Goal: Task Accomplishment & Management: Use online tool/utility

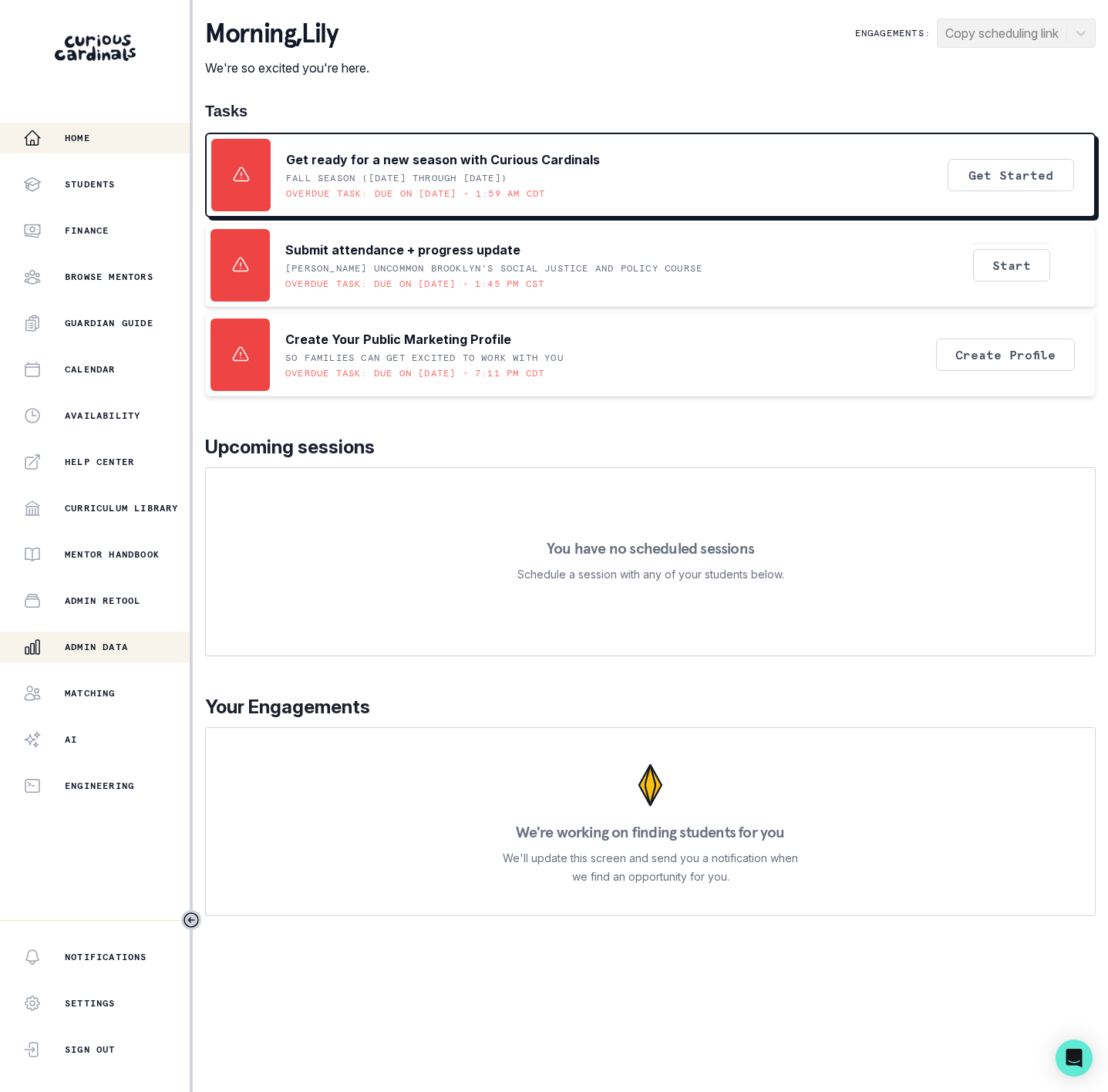
click at [111, 644] on p "Admin Data" at bounding box center [96, 647] width 63 height 13
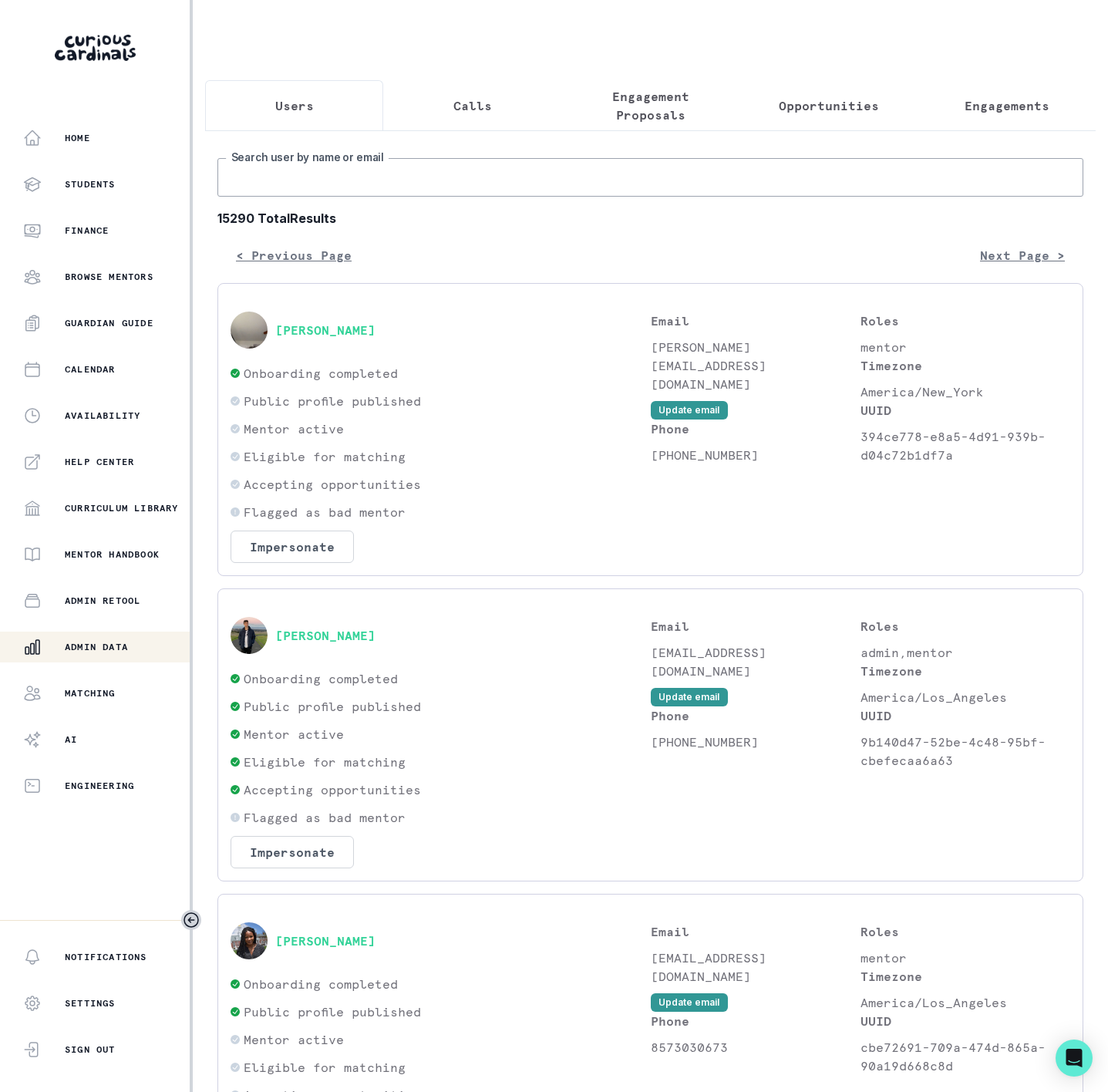
click at [290, 196] on input "Search user by name or email" at bounding box center [649, 177] width 866 height 39
paste input "[PERSON_NAME]"
type input "[PERSON_NAME]"
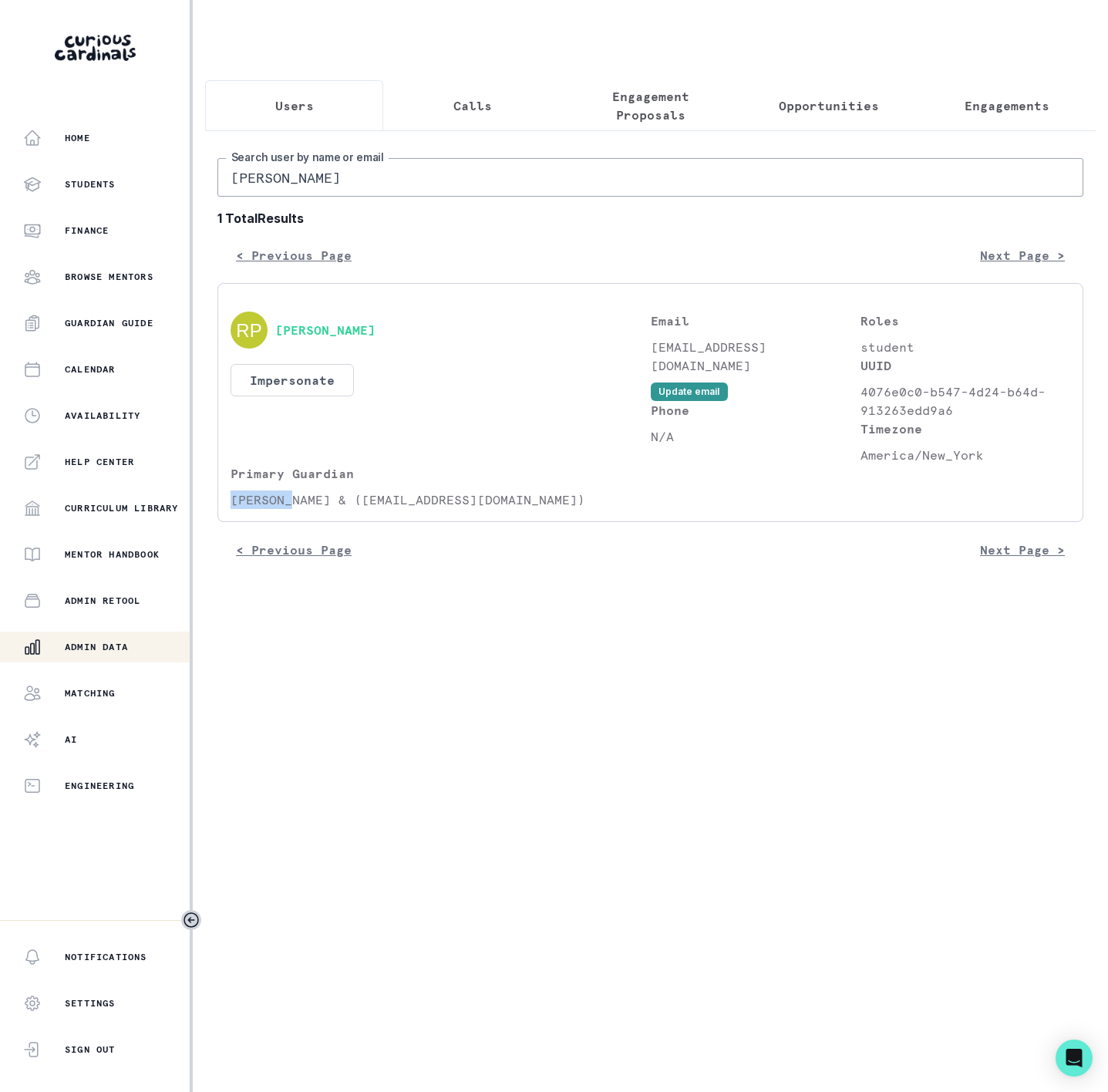
drag, startPoint x: 232, startPoint y: 514, endPoint x: 294, endPoint y: 512, distance: 62.0
click at [294, 509] on p "[PERSON_NAME] & ([EMAIL_ADDRESS][DOMAIN_NAME])" at bounding box center [440, 499] width 420 height 19
copy p "[PERSON_NAME] &"
click at [1018, 105] on p "Engagements" at bounding box center [1007, 105] width 85 height 19
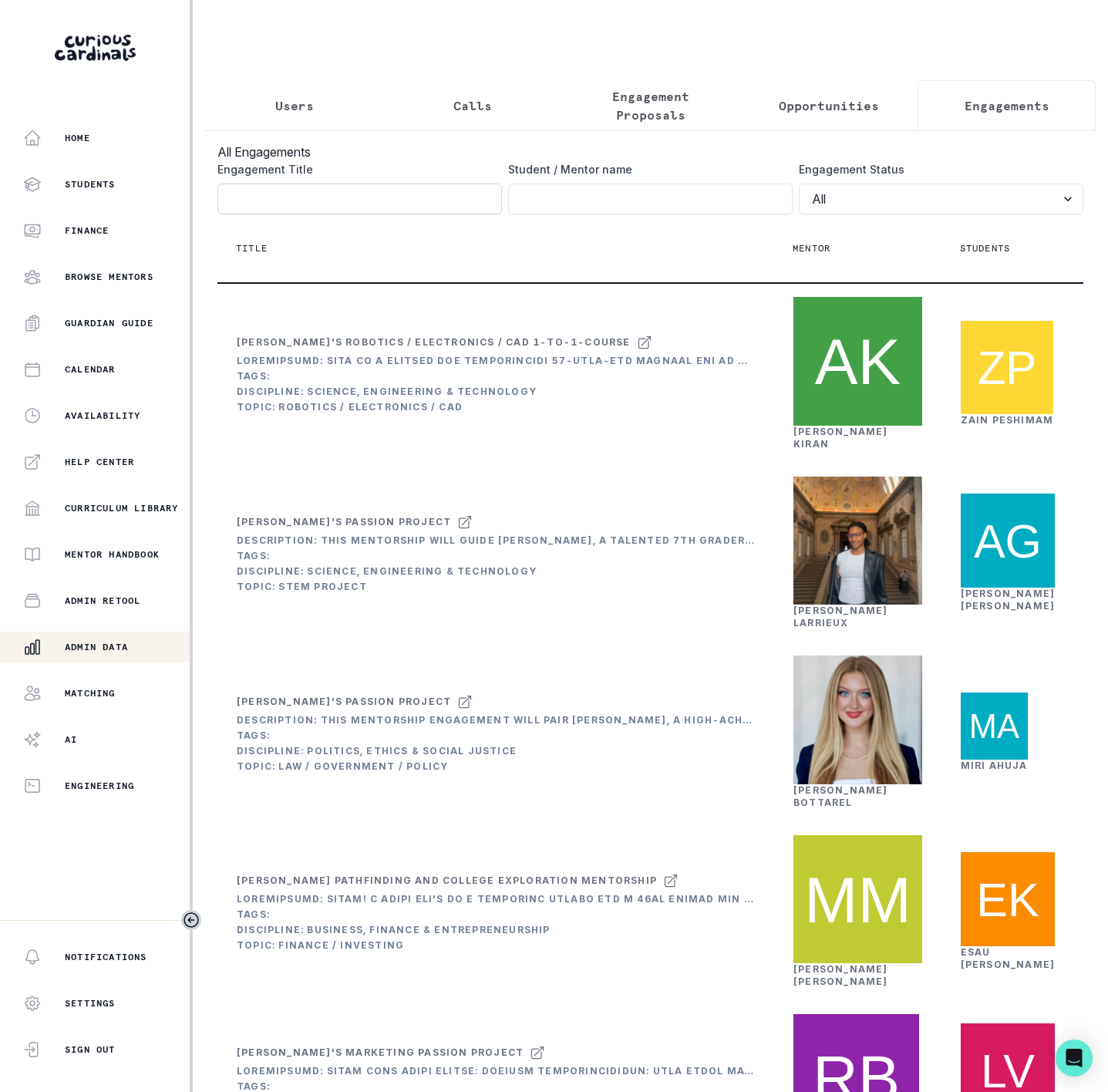
click at [255, 214] on input "Engagement Title" at bounding box center [359, 199] width 285 height 31
paste input "[PERSON_NAME] &"
click button "submit" at bounding box center [0, 0] width 0 height 0
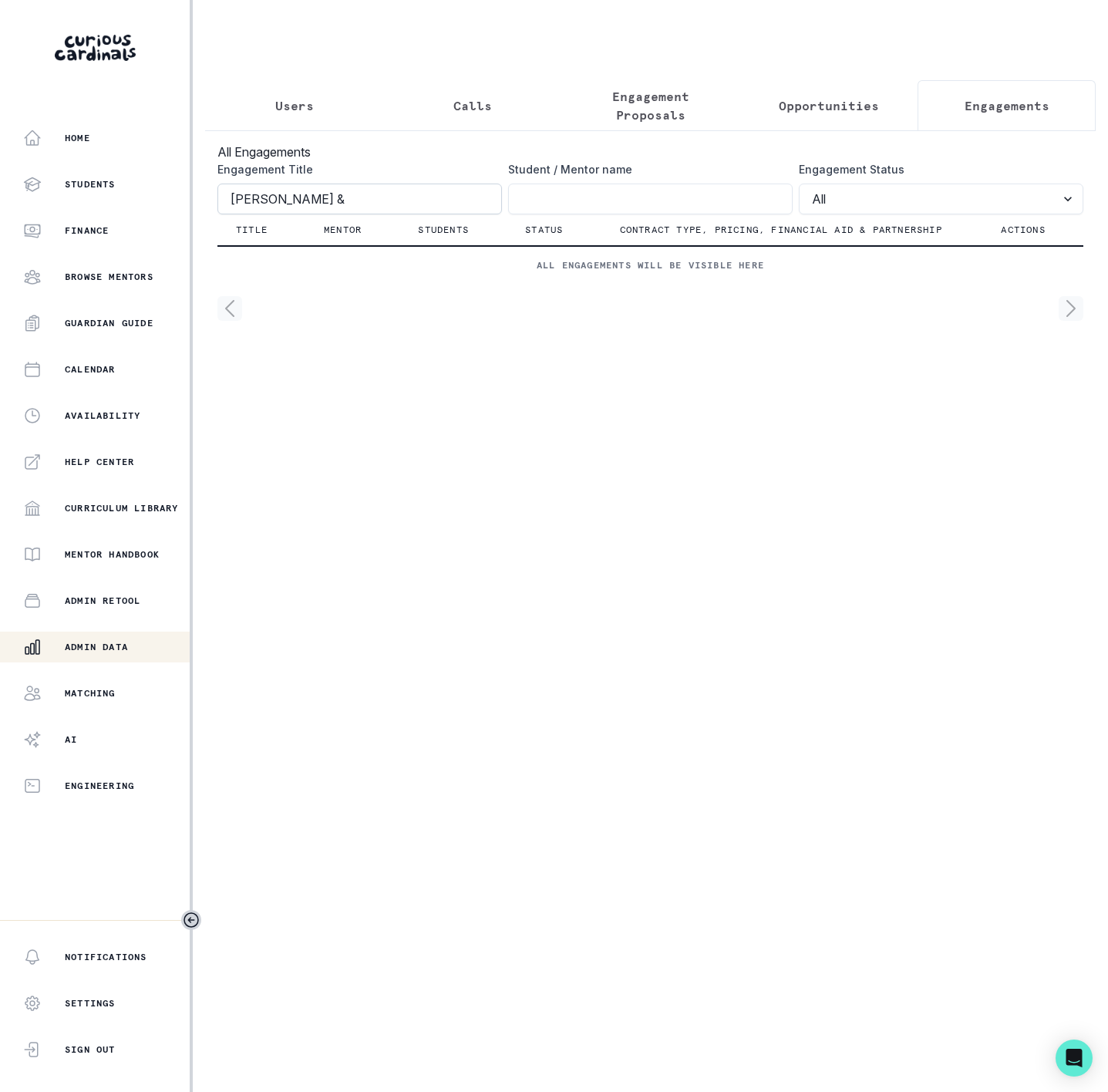
type input "[PERSON_NAME] &"
click button "submit" at bounding box center [0, 0] width 0 height 0
click at [298, 127] on button "Users" at bounding box center [295, 105] width 178 height 50
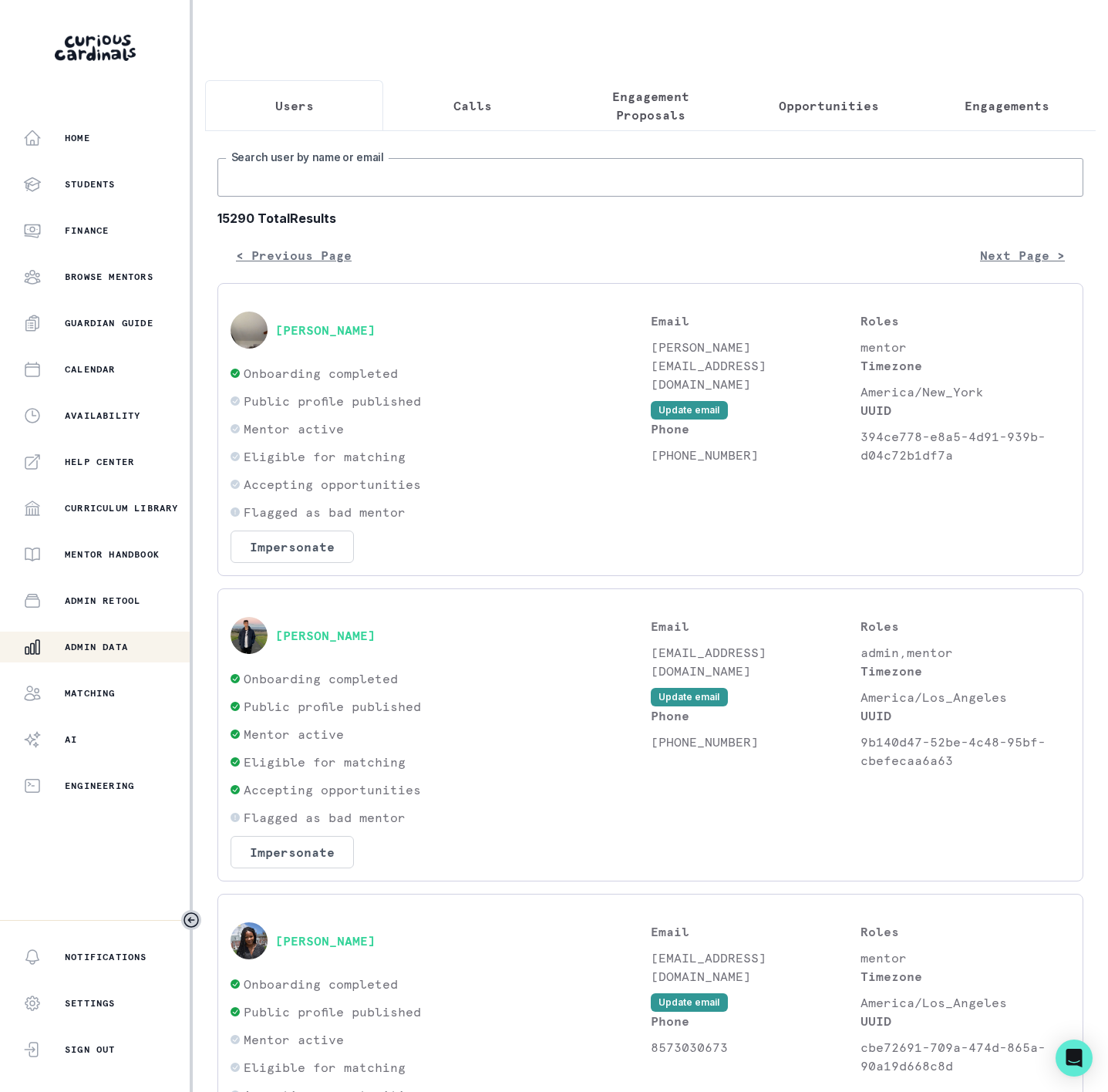
click at [286, 187] on input "Search user by name or email" at bounding box center [649, 177] width 866 height 39
paste input "[PERSON_NAME] &"
type input "[PERSON_NAME] &"
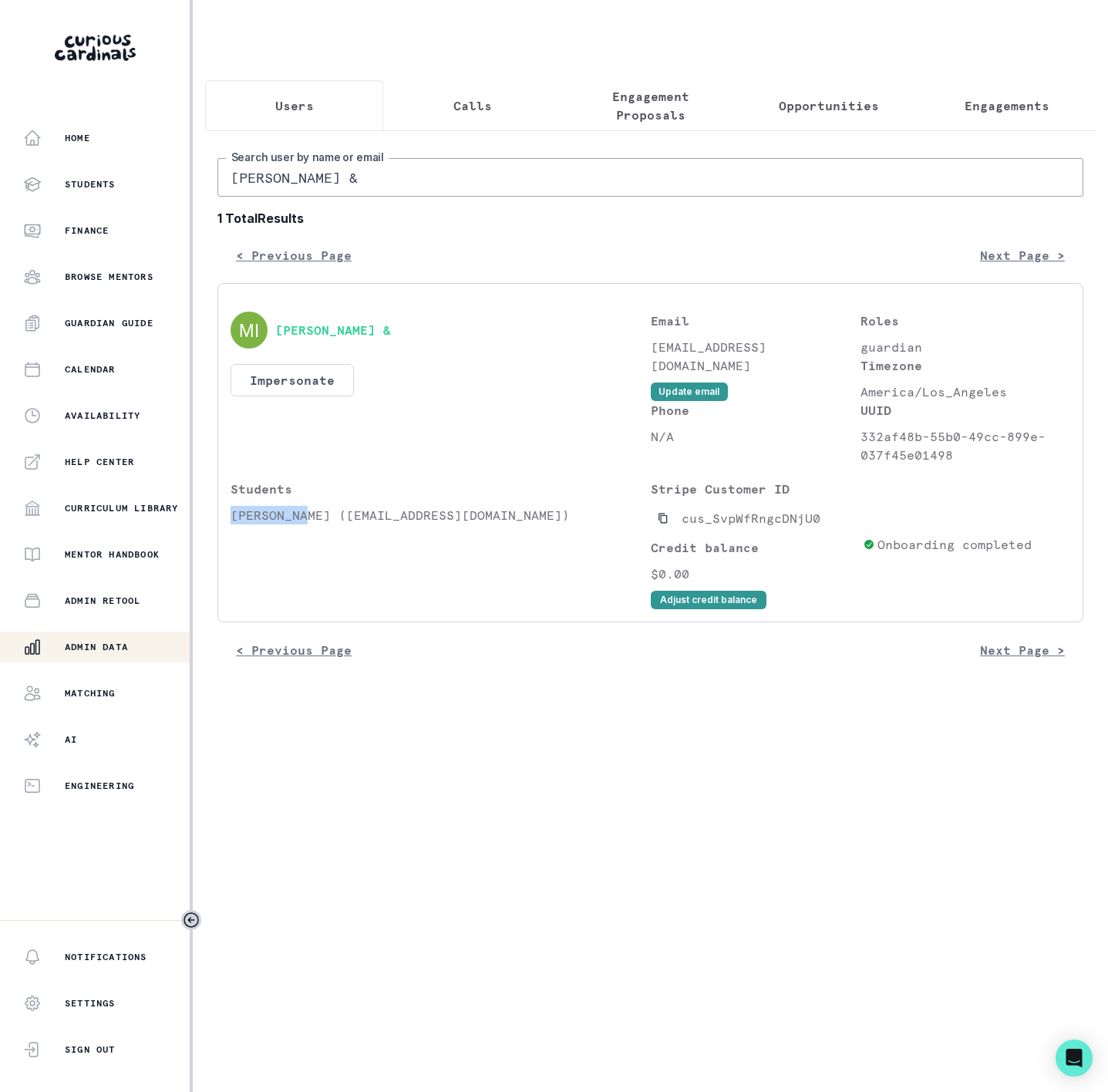
drag, startPoint x: 232, startPoint y: 528, endPoint x: 305, endPoint y: 527, distance: 73.0
click at [305, 524] on p "[PERSON_NAME] ([EMAIL_ADDRESS][DOMAIN_NAME])" at bounding box center [440, 514] width 420 height 19
copy p "[PERSON_NAME]"
click at [1008, 106] on p "Engagements" at bounding box center [1007, 105] width 85 height 19
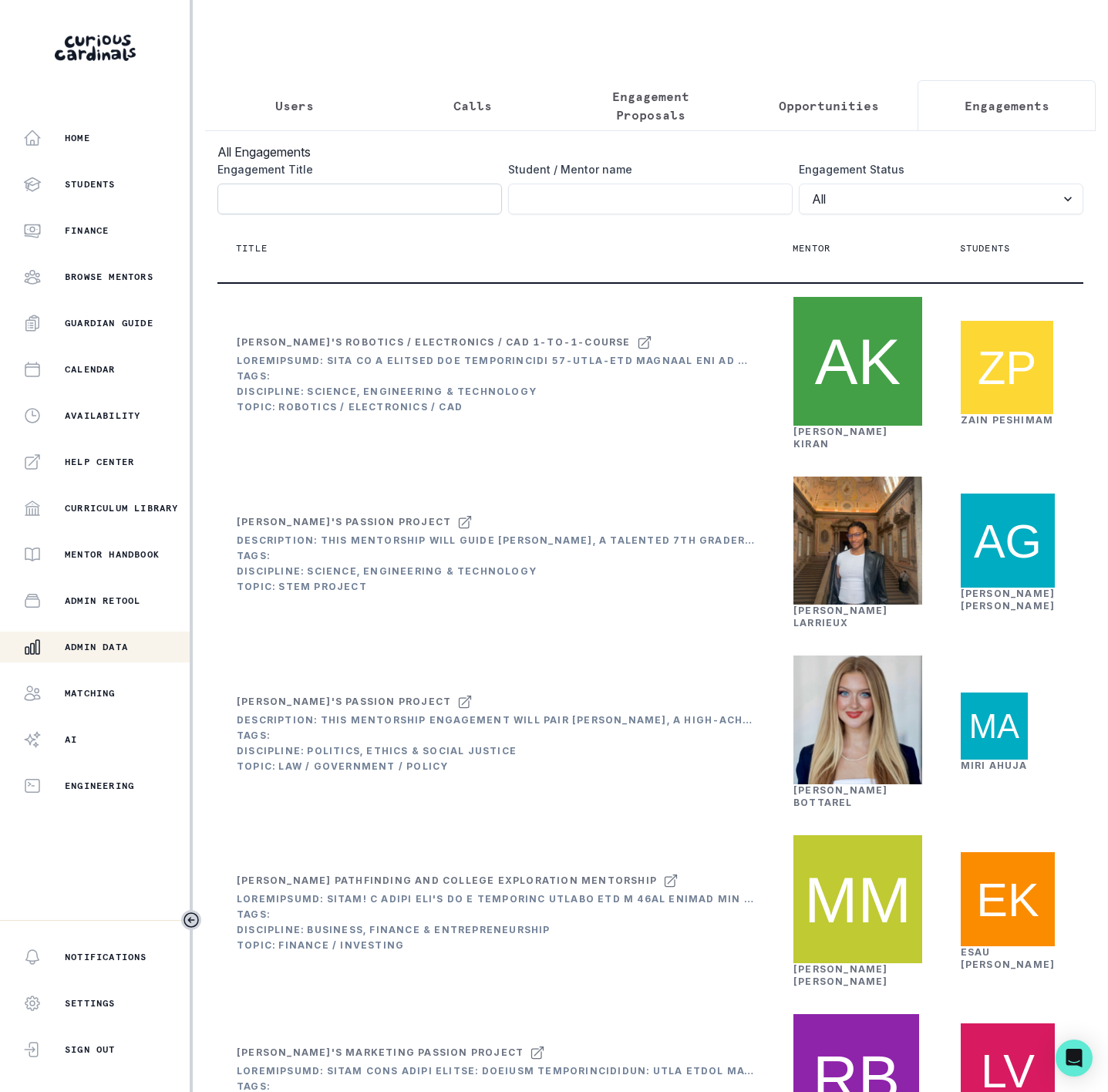
click at [246, 206] on input "Engagement Title" at bounding box center [359, 199] width 285 height 31
paste input "[PERSON_NAME]"
type input "[PERSON_NAME]"
click button "submit" at bounding box center [0, 0] width 0 height 0
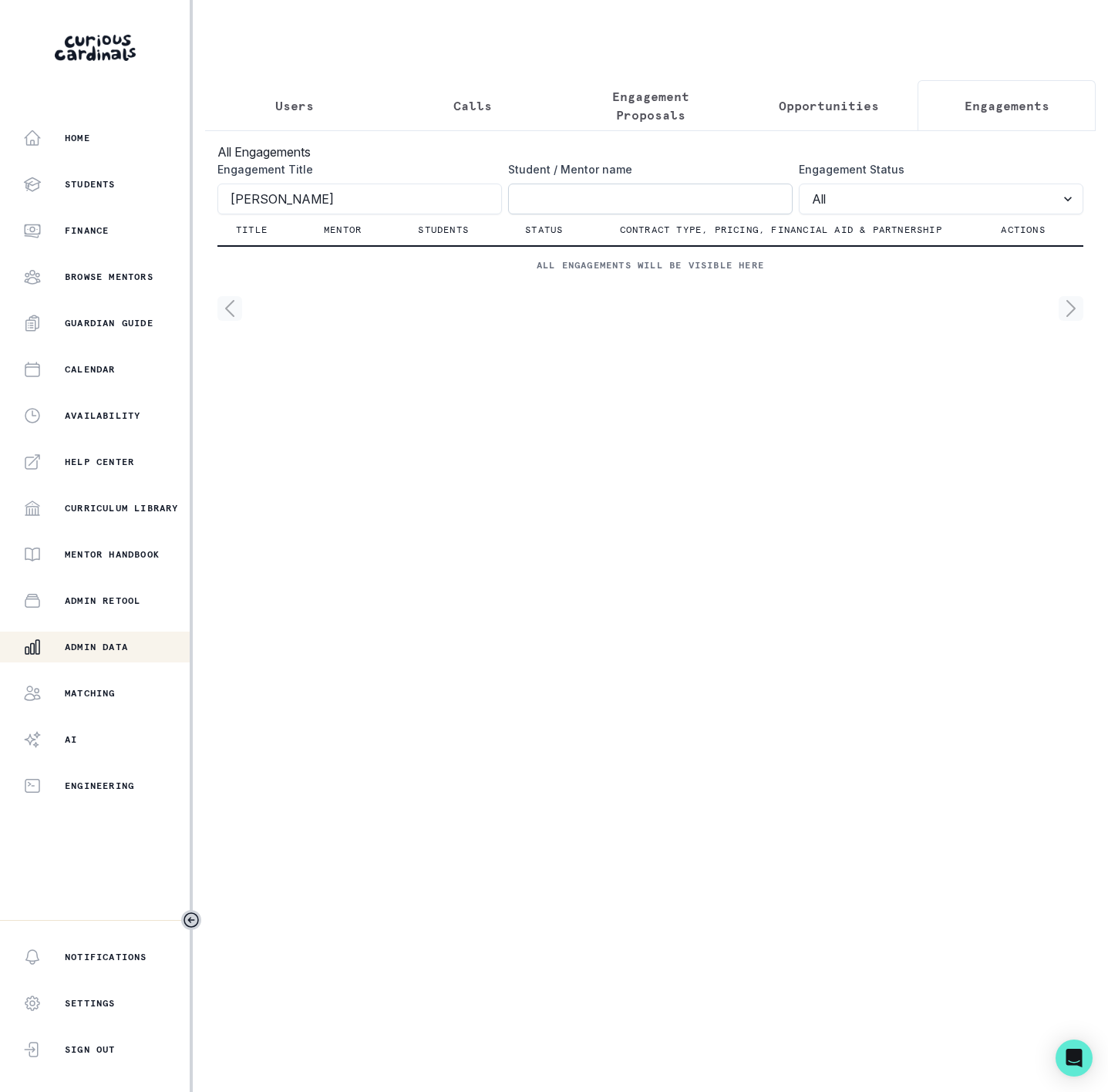
click at [531, 205] on input "Engagement Title" at bounding box center [650, 199] width 285 height 31
paste input "[PERSON_NAME]"
type input "[PERSON_NAME]"
drag, startPoint x: 292, startPoint y: 220, endPoint x: -215, endPoint y: 199, distance: 507.4
click at [0, 199] on html "Home Students Finance Browse Mentors Guardian Guide Calendar Availability Help …" at bounding box center [554, 546] width 1108 height 1092
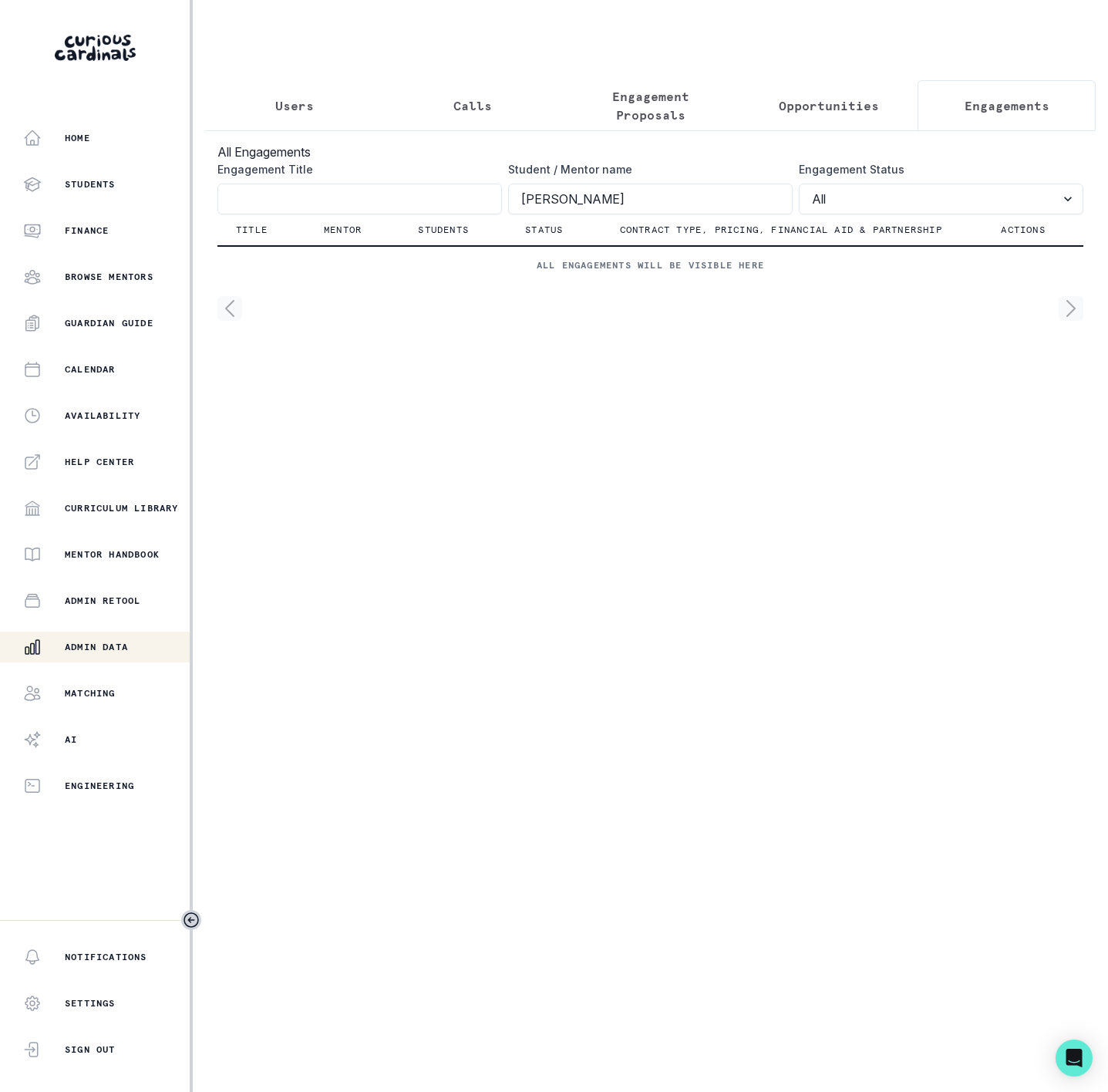
click button "submit" at bounding box center [0, 0] width 0 height 0
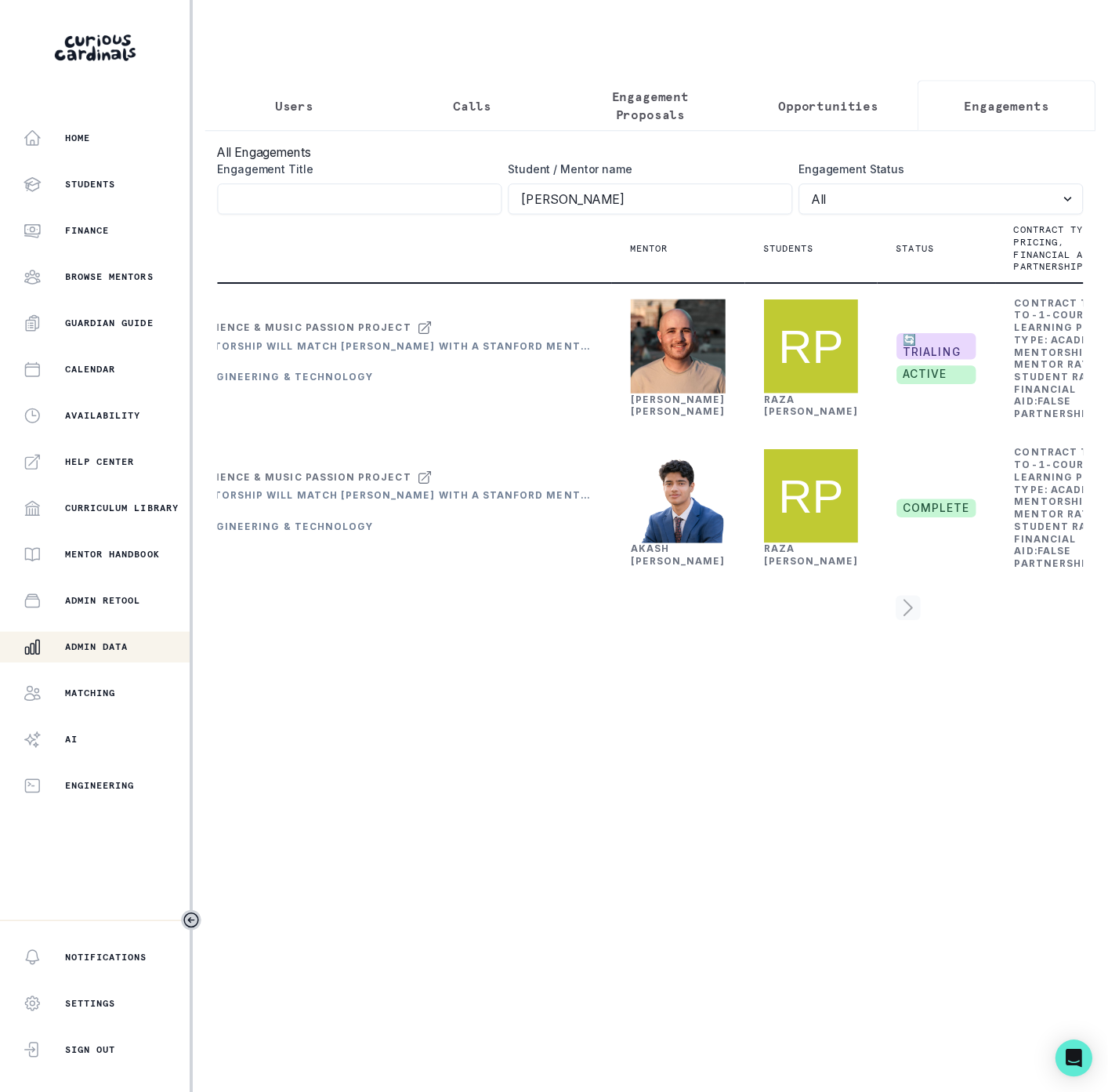
scroll to position [0, 219]
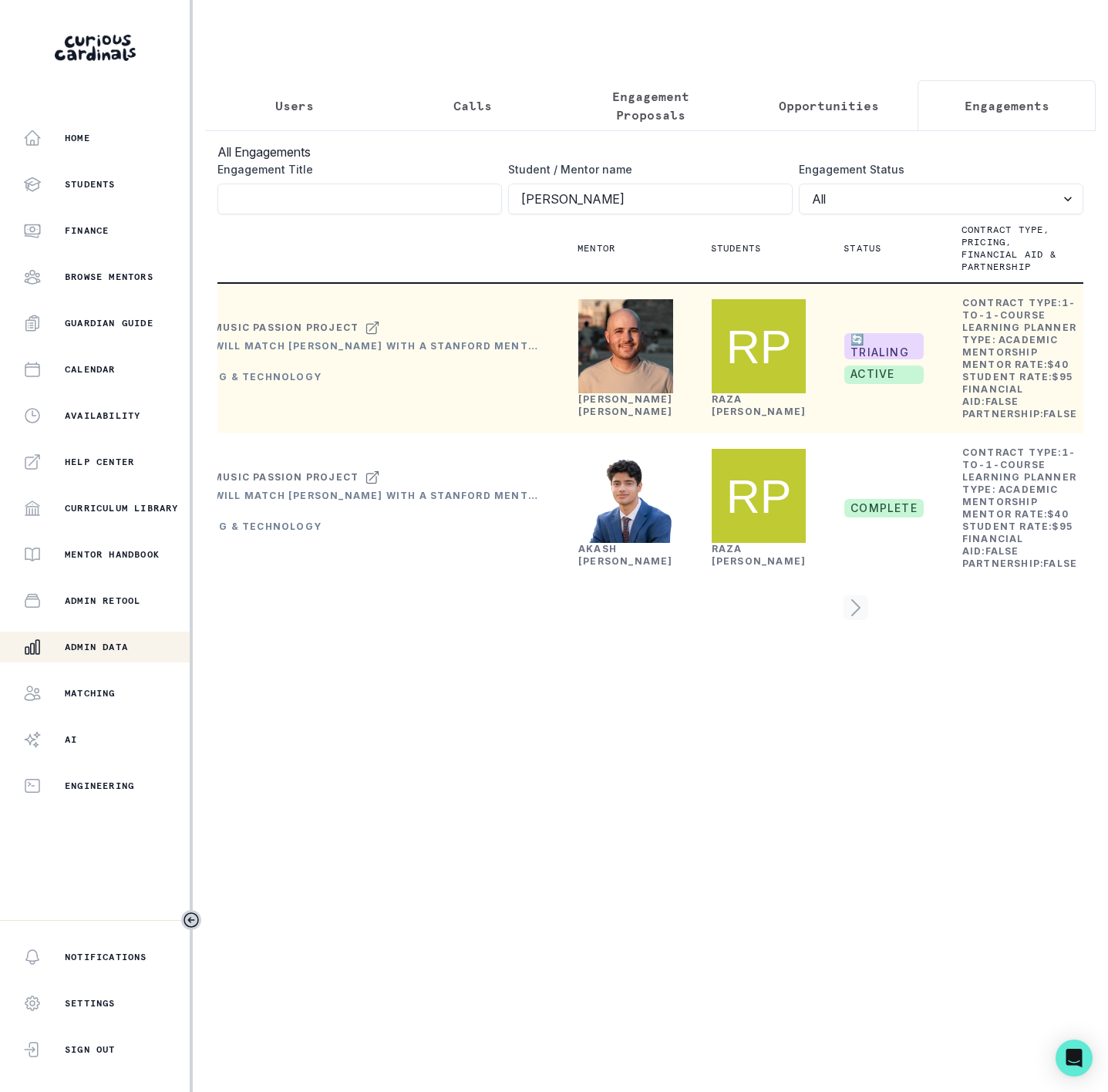
click at [962, 468] on button "Edit" at bounding box center [1022, 472] width 171 height 24
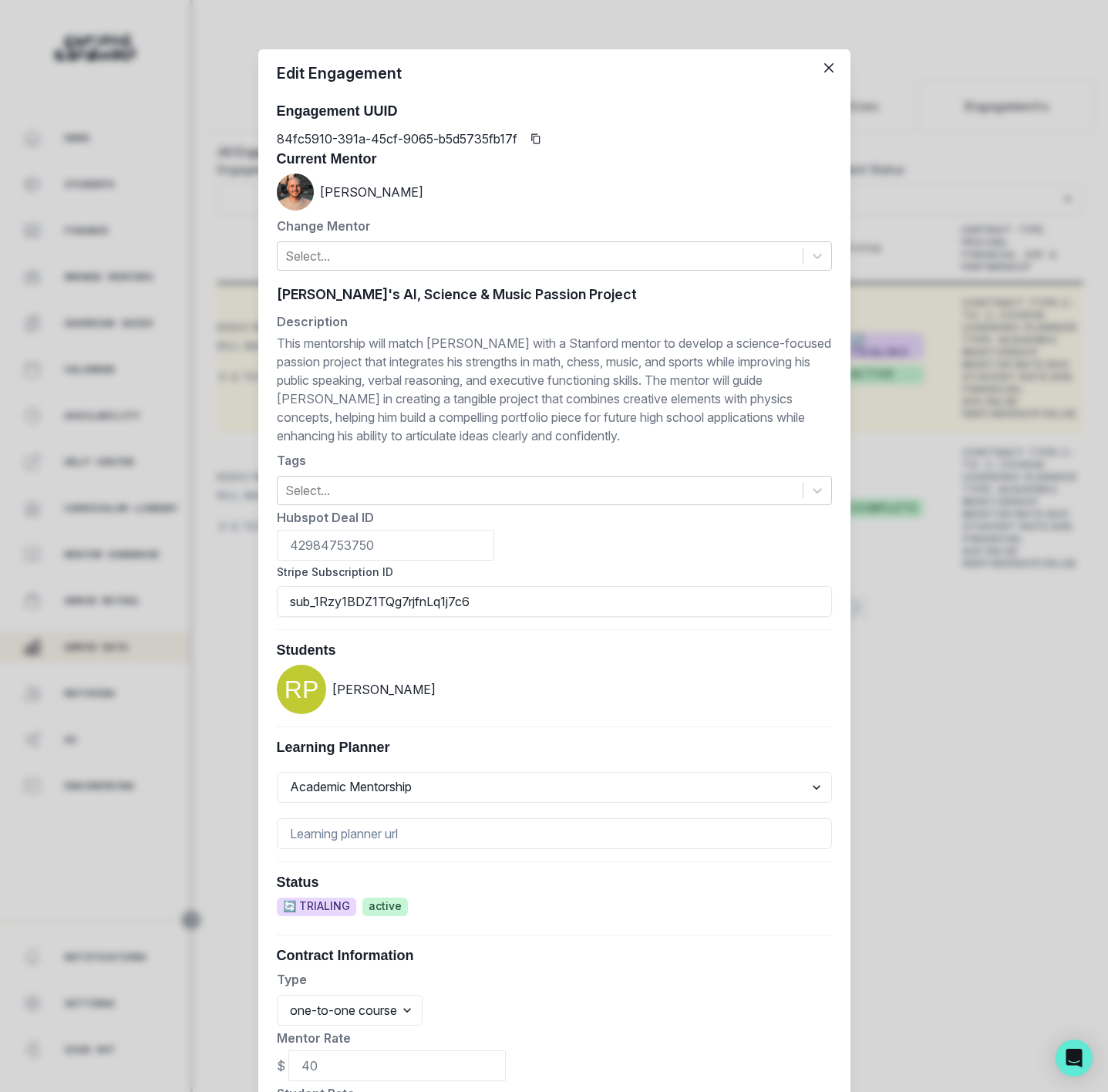
drag, startPoint x: 473, startPoint y: 597, endPoint x: 233, endPoint y: 588, distance: 240.2
click at [233, 588] on div "Edit Engagement Engagement UUID 84fc5910-391a-45cf-9065-b5d5735fb17f Current Me…" at bounding box center [554, 546] width 1108 height 1092
click at [171, 294] on div "Edit Engagement Engagement UUID 84fc5910-391a-45cf-9065-b5d5735fb17f Current Me…" at bounding box center [554, 546] width 1108 height 1092
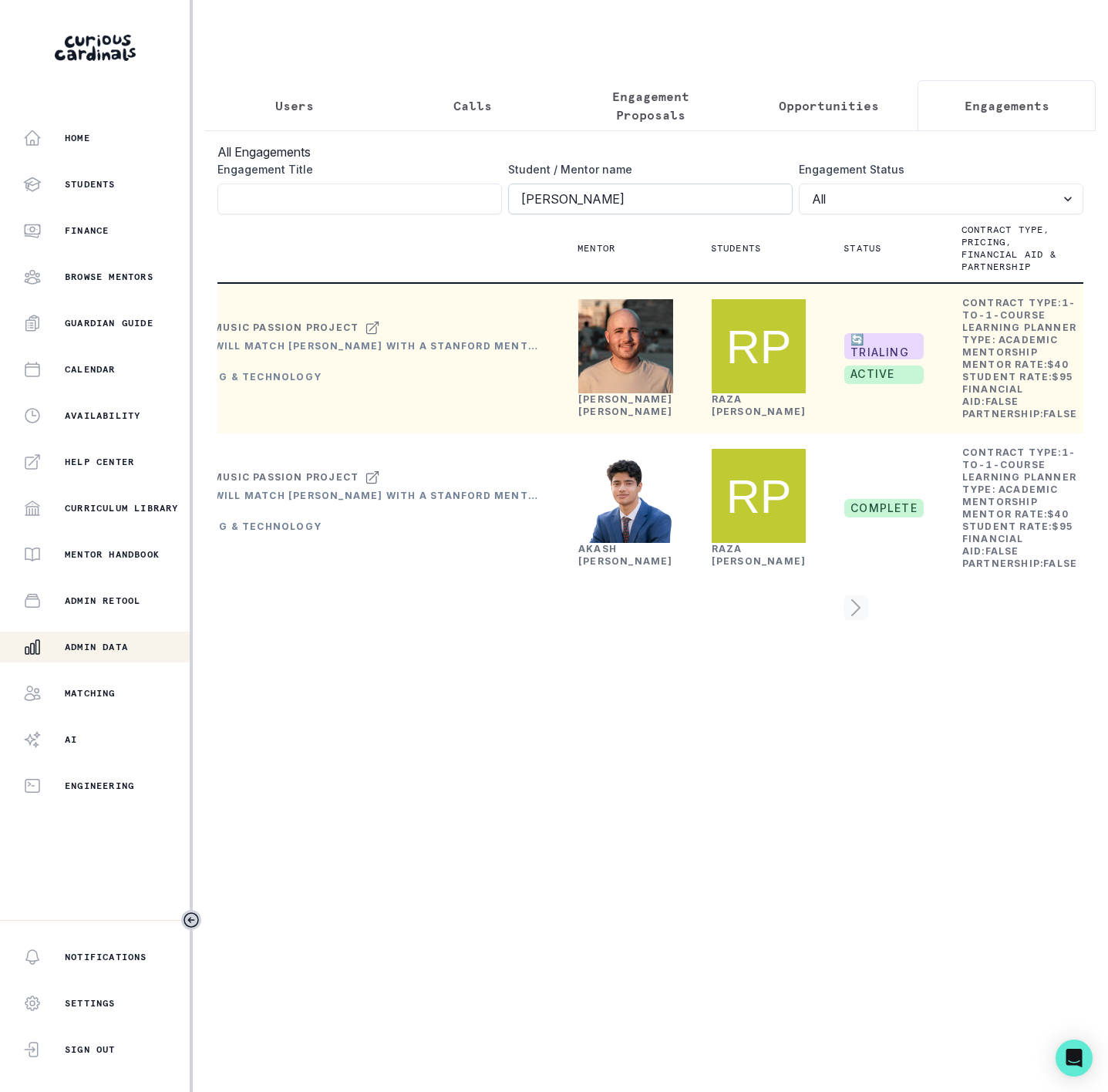
click at [622, 214] on input "[PERSON_NAME]" at bounding box center [650, 199] width 285 height 31
click button "submit" at bounding box center [0, 0] width 0 height 0
click at [600, 417] on link "[PERSON_NAME]" at bounding box center [625, 405] width 95 height 24
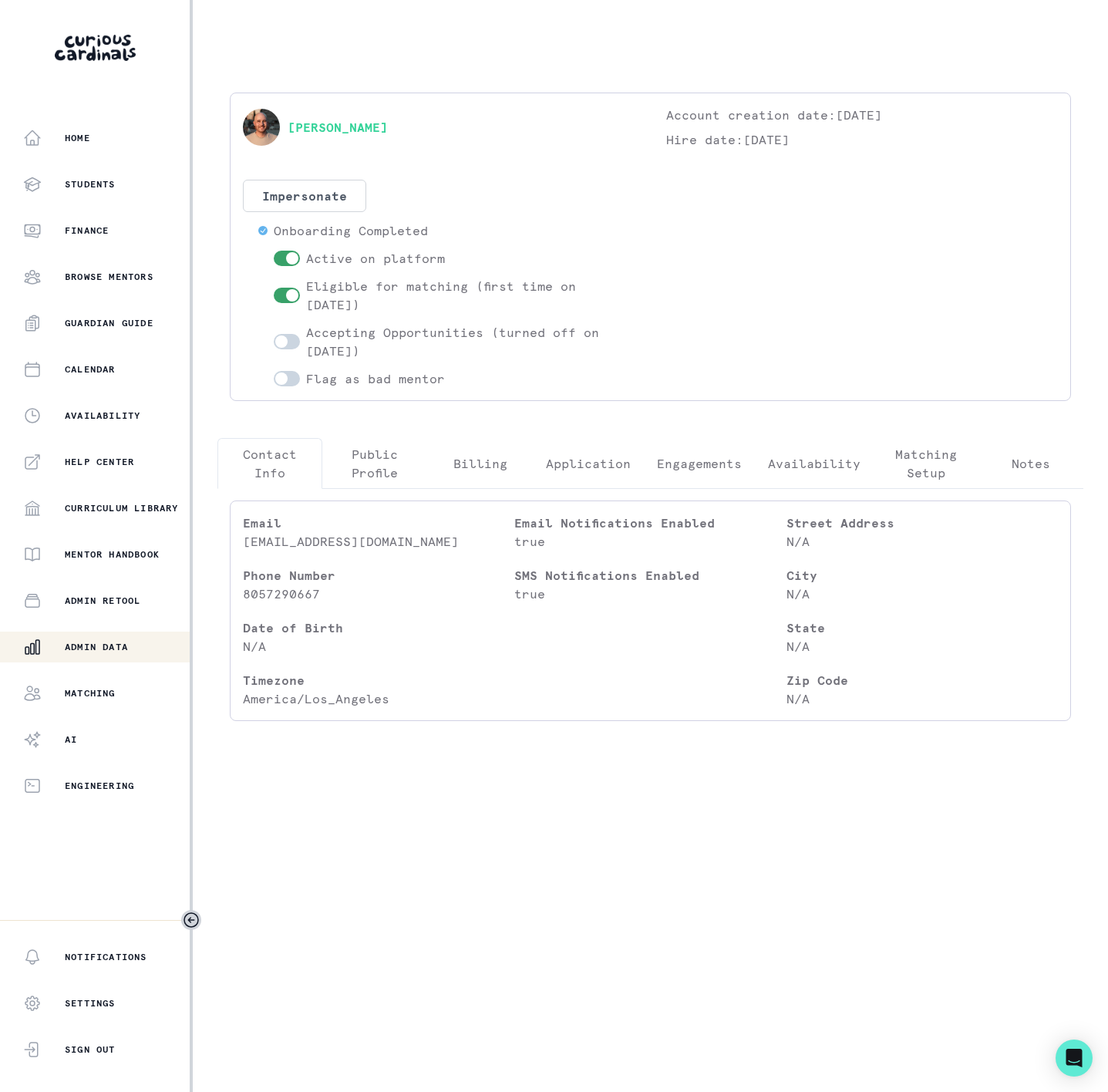
click at [689, 465] on p "Engagements" at bounding box center [699, 463] width 85 height 19
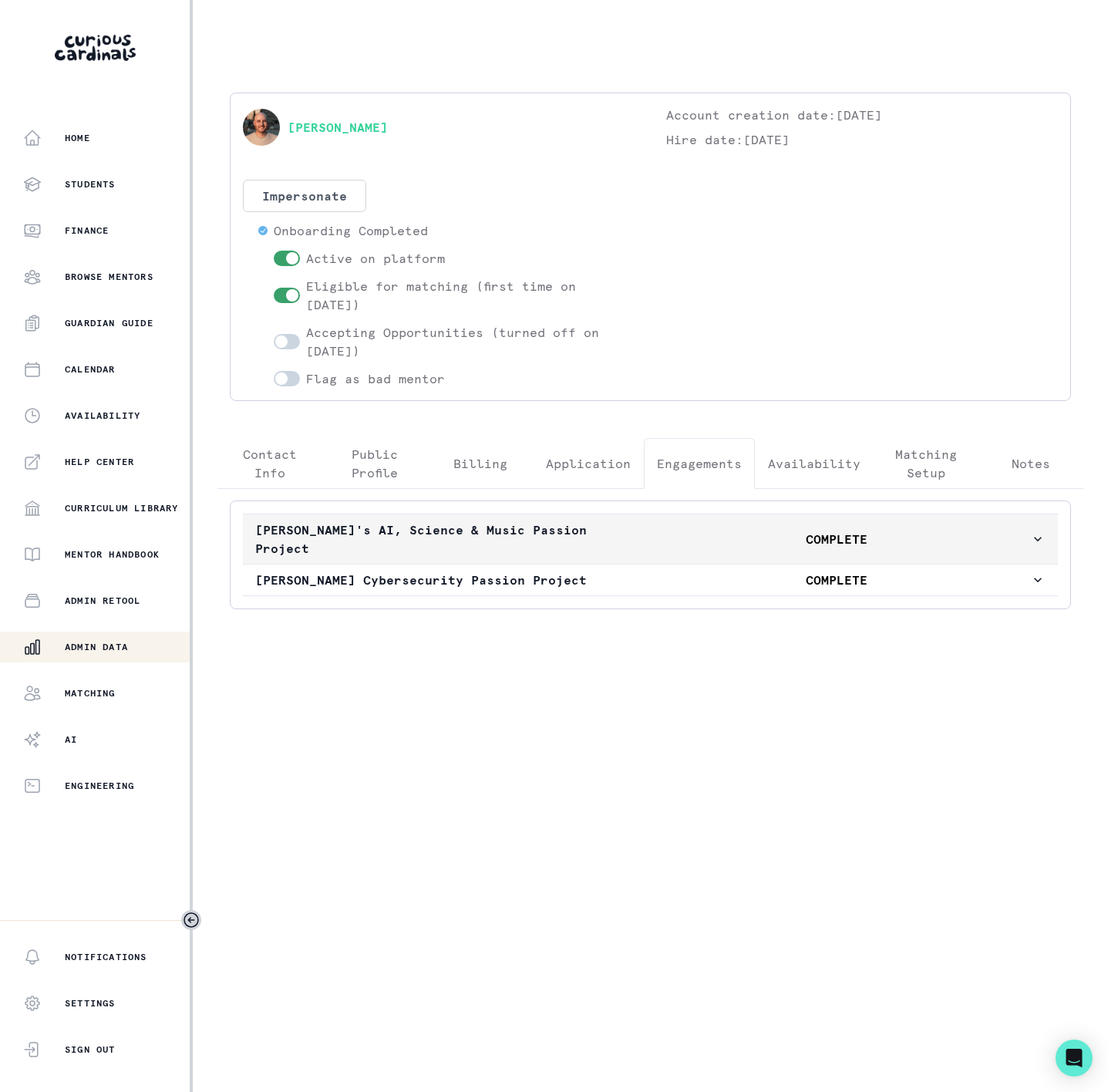
click at [431, 531] on p "[PERSON_NAME]'s AI, Science & Music Passion Project" at bounding box center [449, 539] width 388 height 37
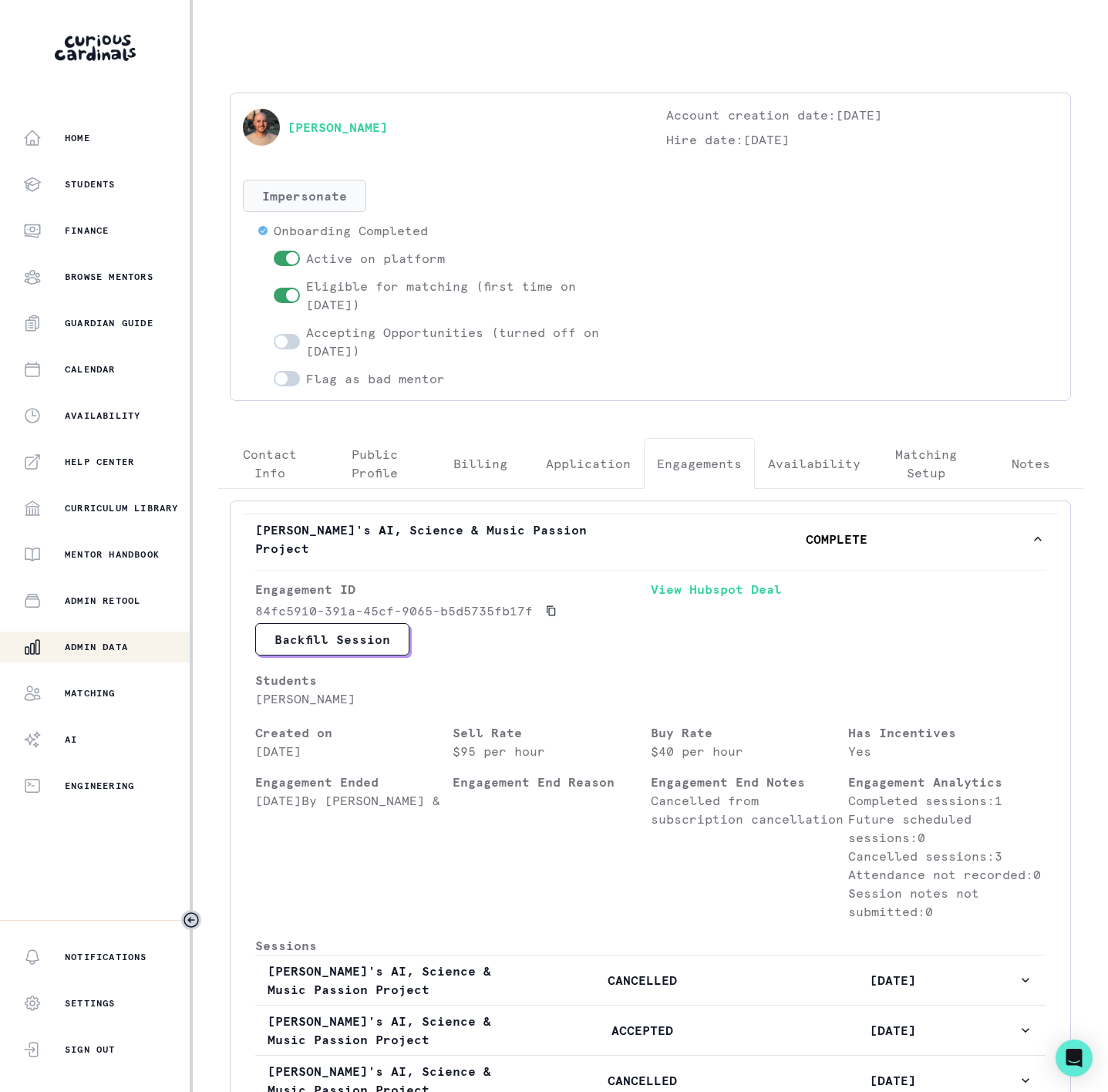
click at [342, 212] on button "Impersonate" at bounding box center [304, 196] width 123 height 32
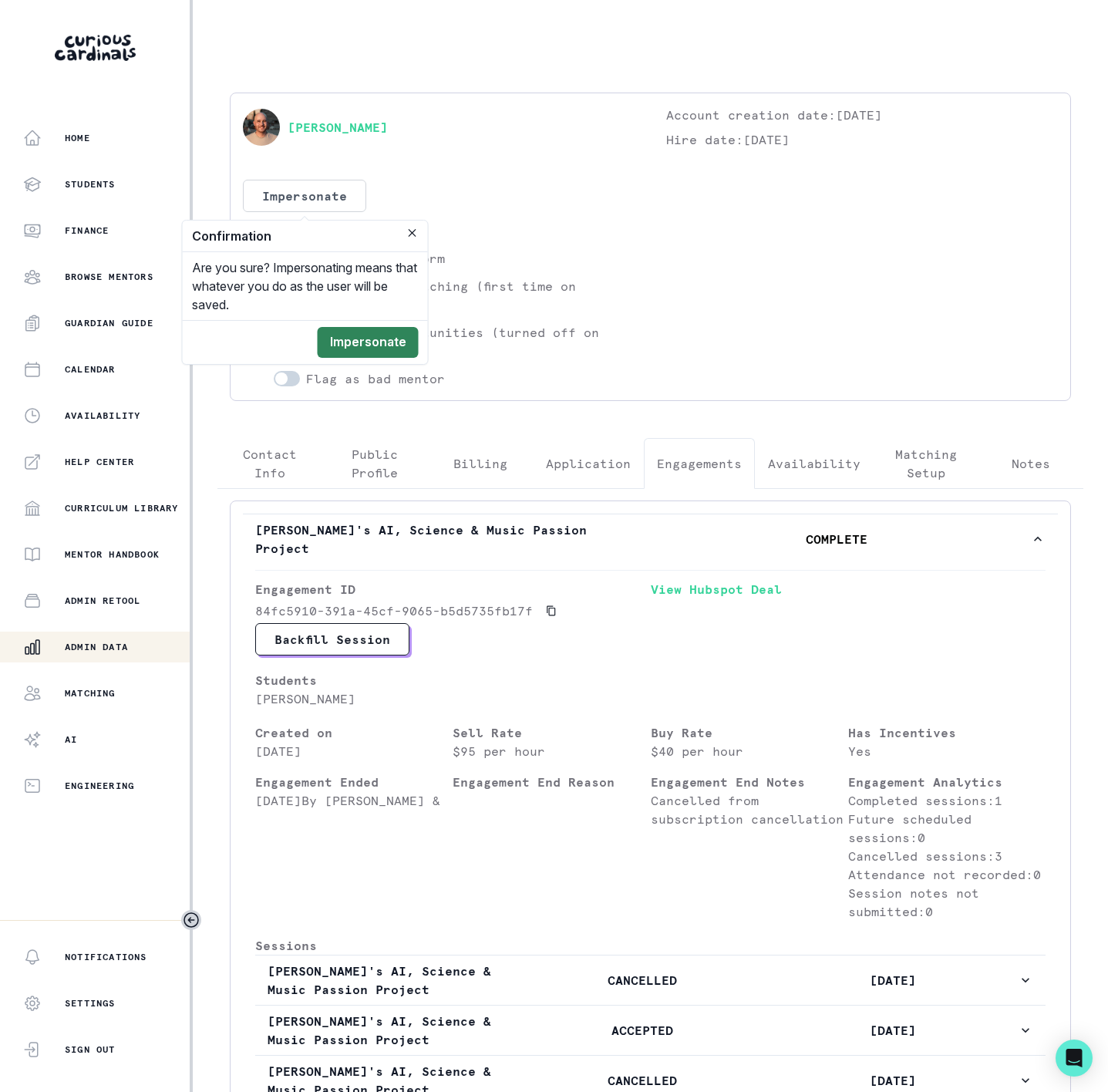
click at [363, 345] on button "Impersonate" at bounding box center [368, 342] width 101 height 31
